Goal: Find specific page/section: Find specific page/section

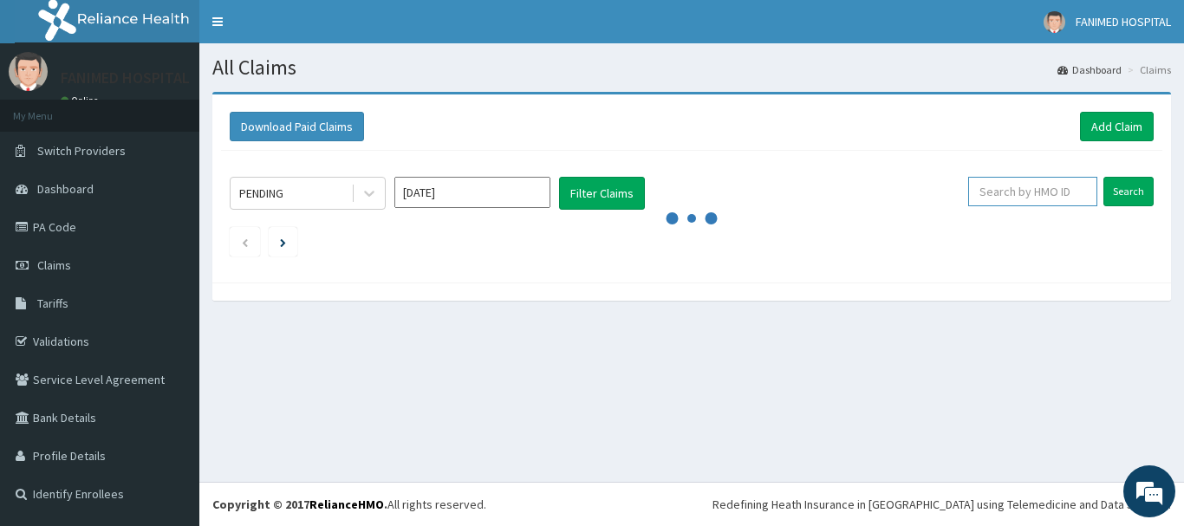
click at [1050, 188] on input "text" at bounding box center [1032, 191] width 129 height 29
click at [53, 231] on link "PA Code" at bounding box center [99, 227] width 199 height 38
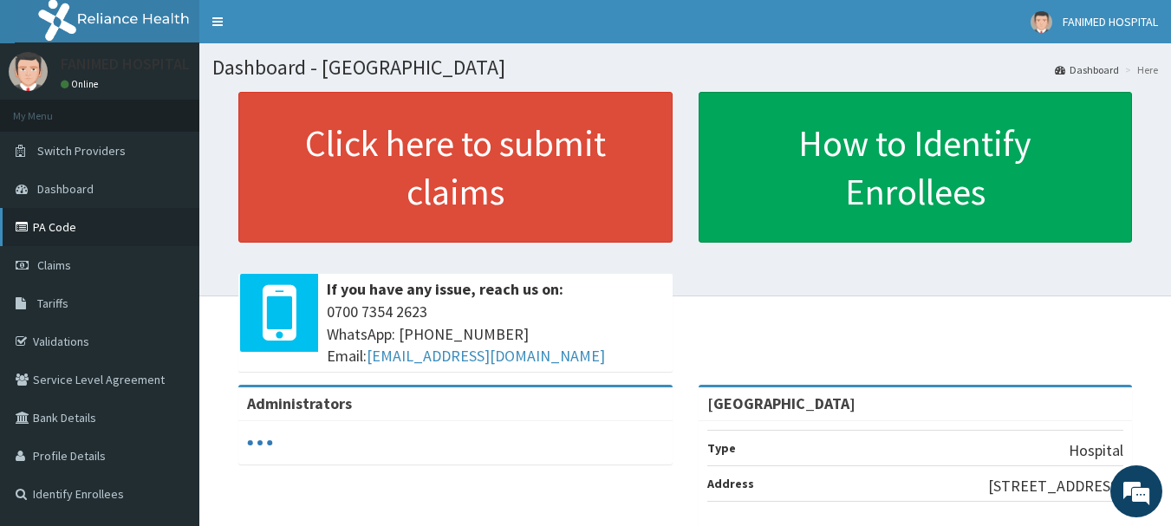
click at [54, 224] on link "PA Code" at bounding box center [99, 227] width 199 height 38
click at [70, 227] on link "PA Code" at bounding box center [99, 227] width 199 height 38
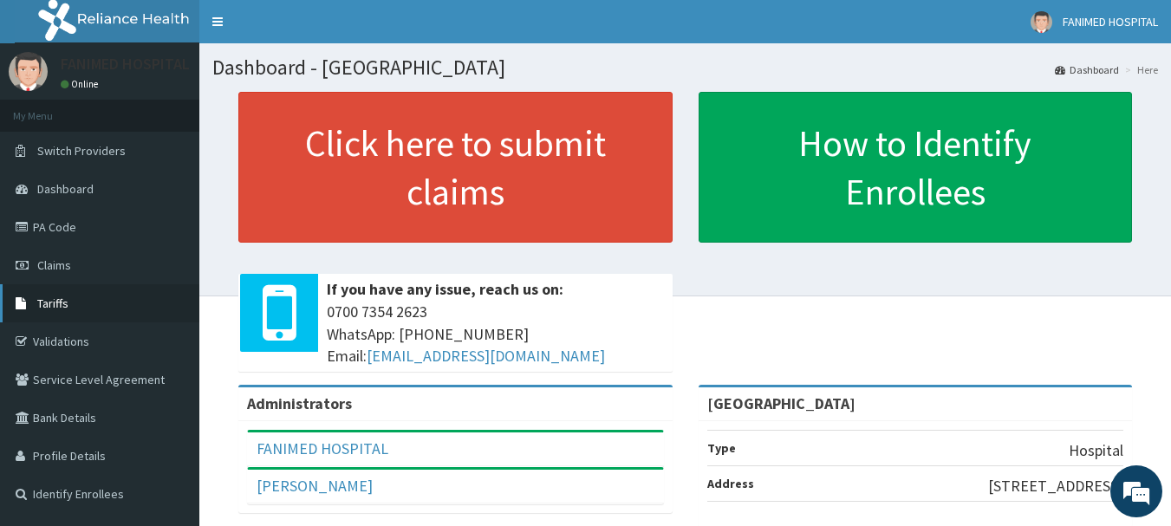
click at [66, 305] on span "Tariffs" at bounding box center [52, 304] width 31 height 16
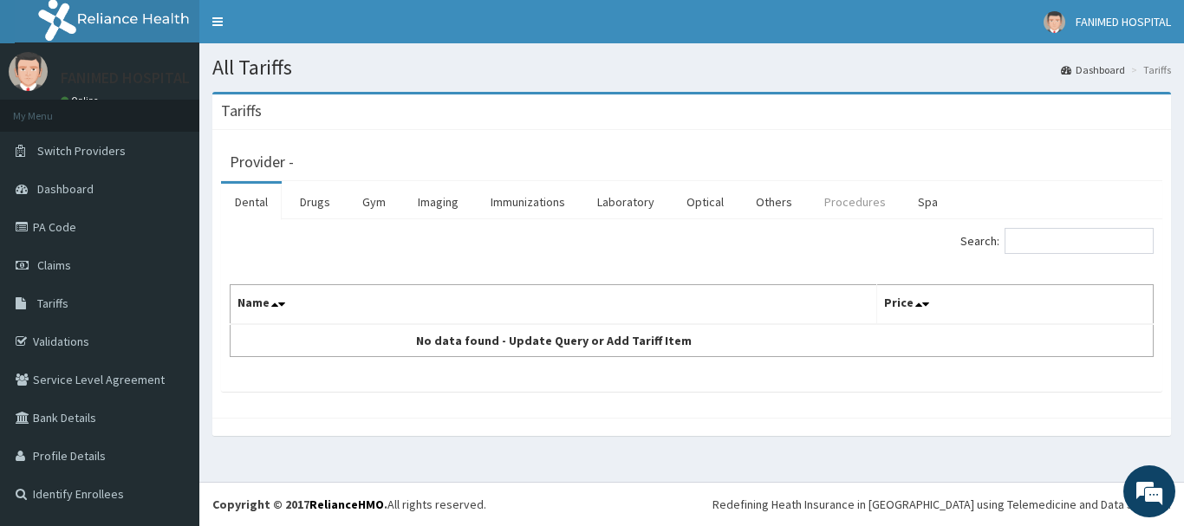
click at [870, 201] on link "Procedures" at bounding box center [855, 202] width 89 height 36
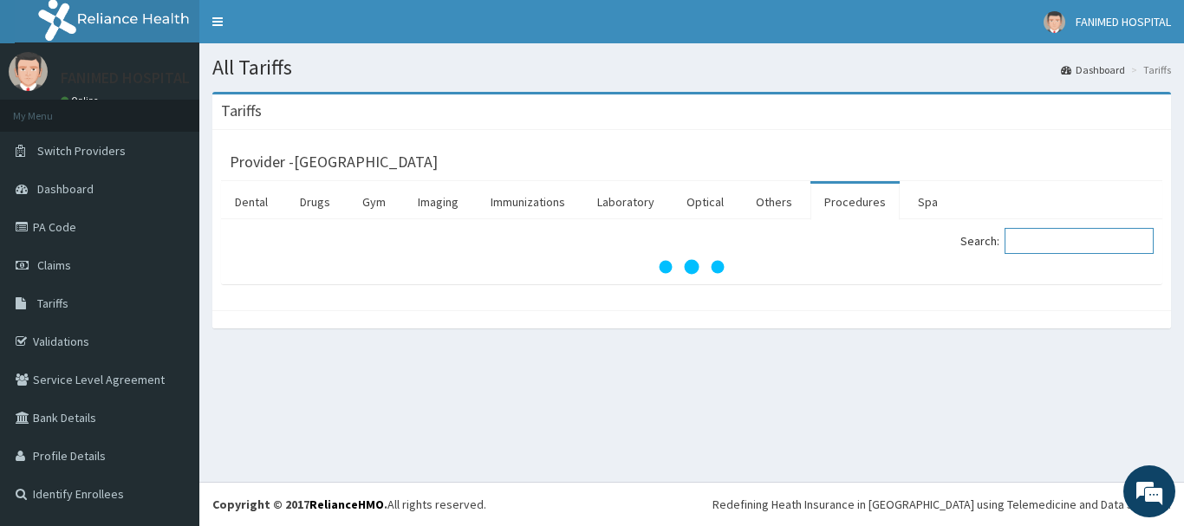
click at [1040, 238] on input "Search:" at bounding box center [1079, 241] width 149 height 26
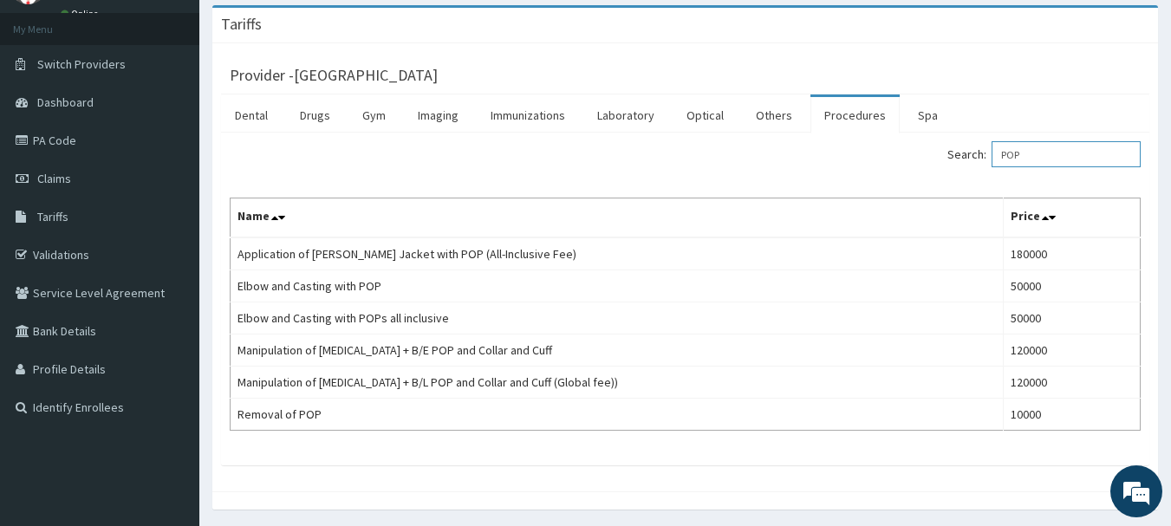
type input "POP"
click at [61, 145] on link "PA Code" at bounding box center [99, 140] width 199 height 38
